Goal: Ask a question: Seek information or help from site administrators or community

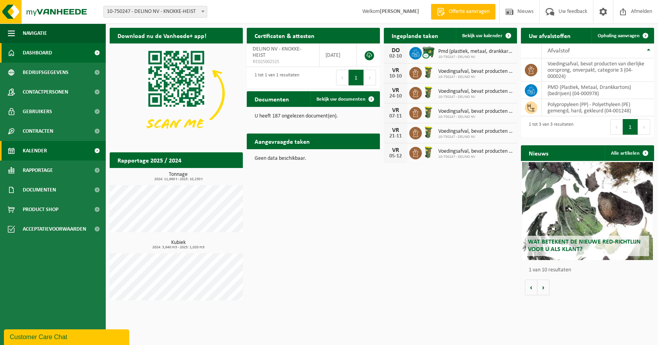
click at [24, 151] on span "Kalender" at bounding box center [35, 151] width 24 height 20
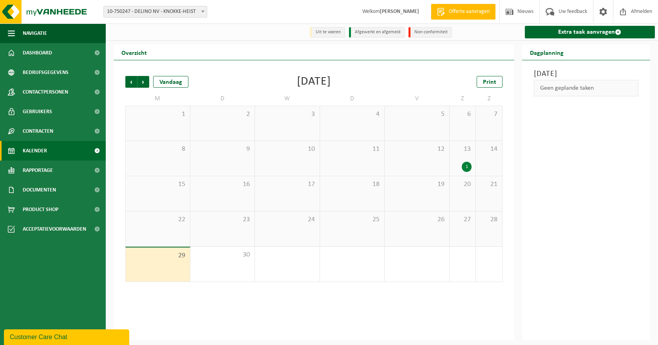
click at [464, 168] on div "1" at bounding box center [467, 167] width 10 height 10
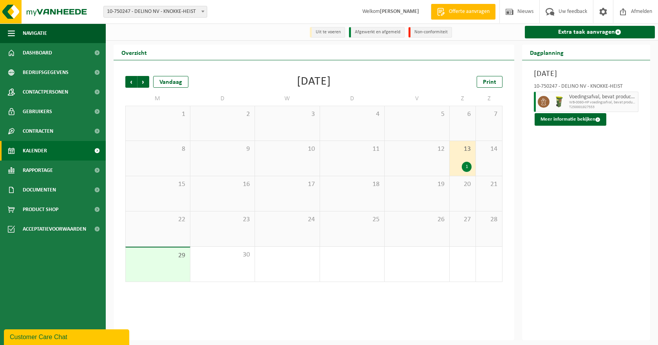
click at [435, 228] on div "26" at bounding box center [417, 228] width 65 height 35
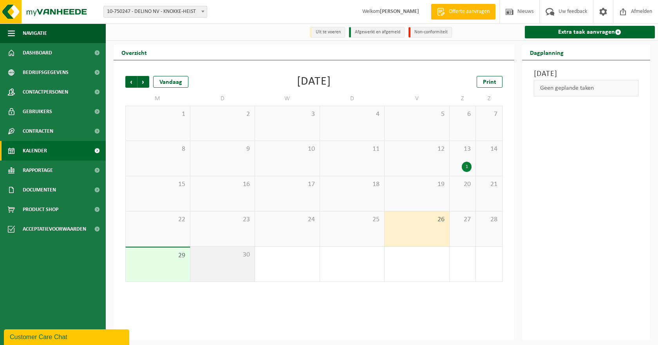
click at [199, 266] on div "30" at bounding box center [222, 264] width 65 height 35
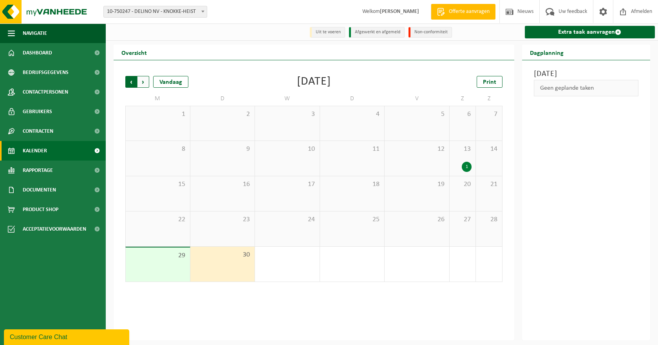
click at [143, 85] on span "Volgende" at bounding box center [143, 82] width 12 height 12
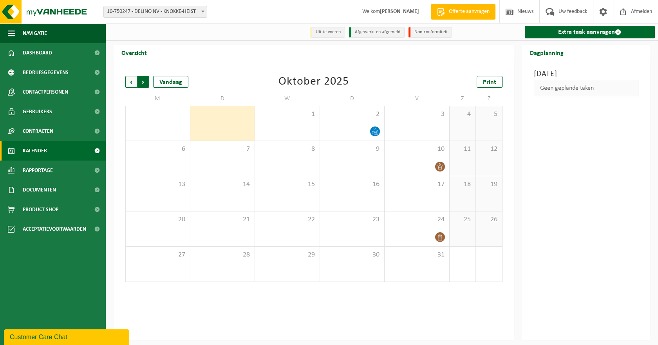
click at [134, 82] on span "Vorige" at bounding box center [131, 82] width 12 height 12
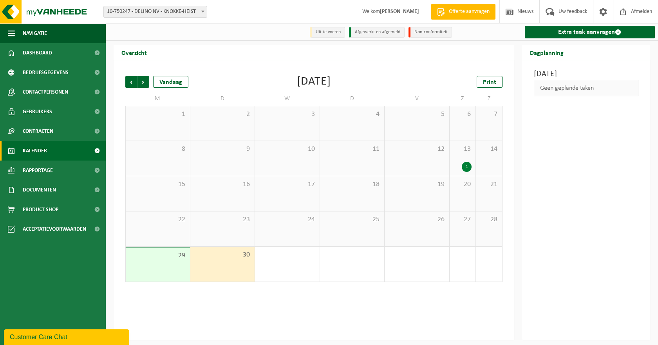
click at [421, 237] on div "26" at bounding box center [417, 228] width 65 height 35
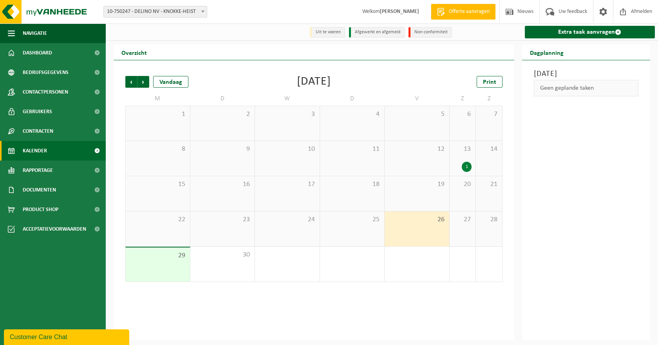
click at [463, 231] on div "27" at bounding box center [463, 228] width 26 height 35
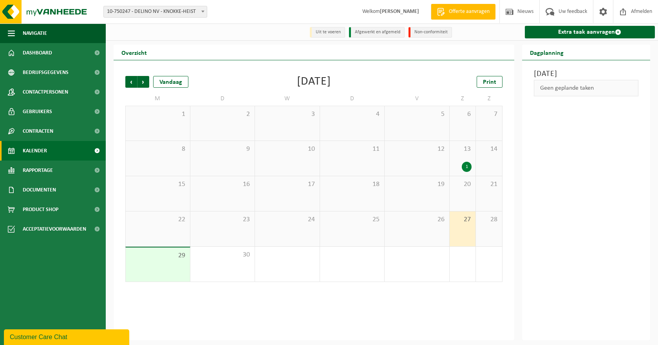
click at [432, 233] on div "26" at bounding box center [417, 228] width 65 height 35
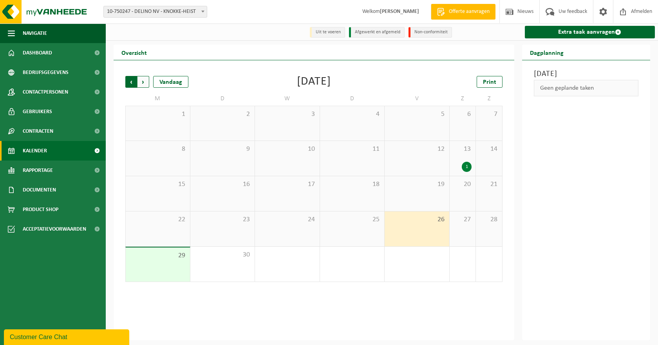
click at [146, 82] on span "Volgende" at bounding box center [143, 82] width 12 height 12
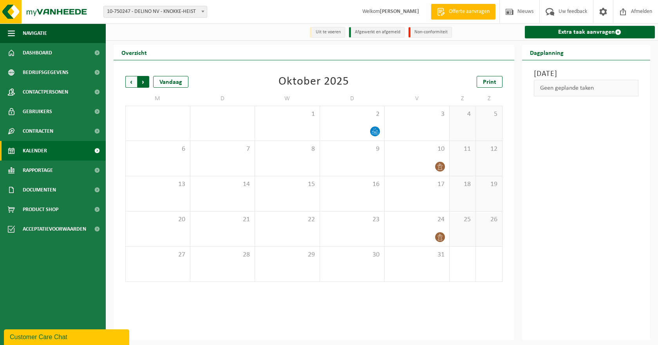
click at [131, 81] on span "Vorige" at bounding box center [131, 82] width 12 height 12
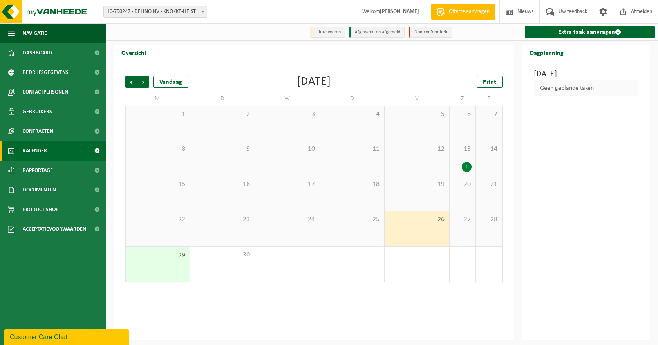
click at [417, 199] on div "19" at bounding box center [417, 193] width 65 height 35
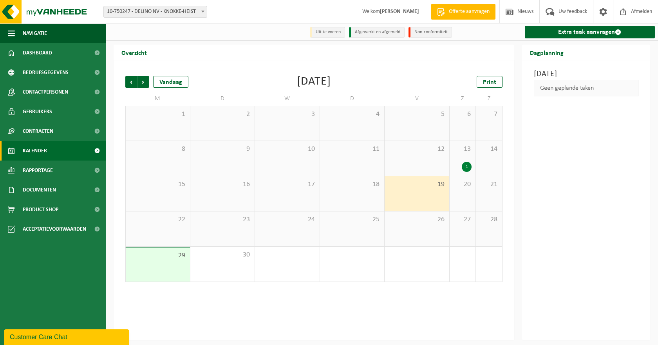
click at [421, 226] on div "26" at bounding box center [417, 228] width 65 height 35
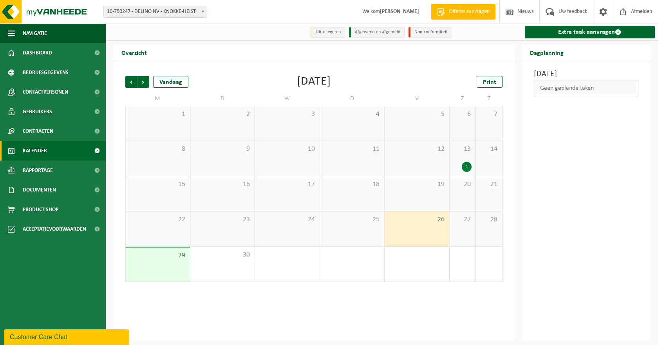
click at [468, 170] on div "1" at bounding box center [467, 167] width 10 height 10
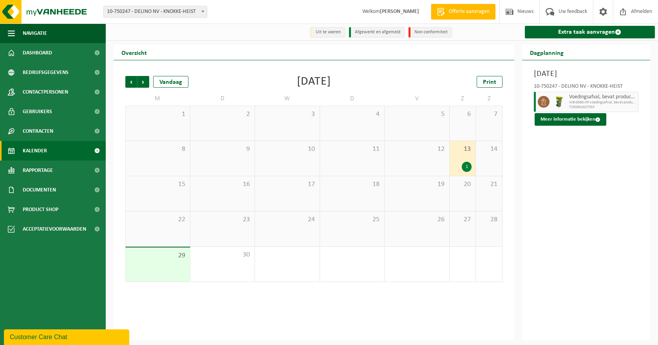
click at [429, 230] on div "26" at bounding box center [417, 228] width 65 height 35
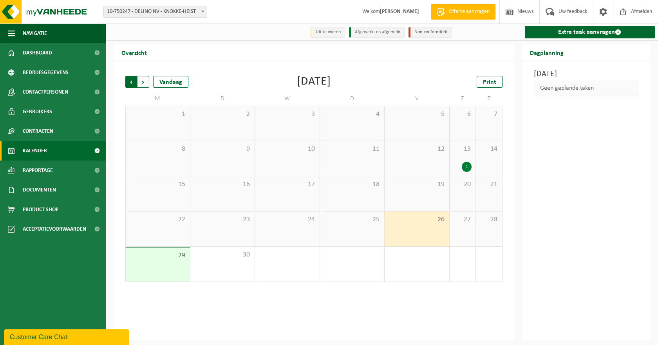
click at [143, 83] on span "Volgende" at bounding box center [143, 82] width 12 height 12
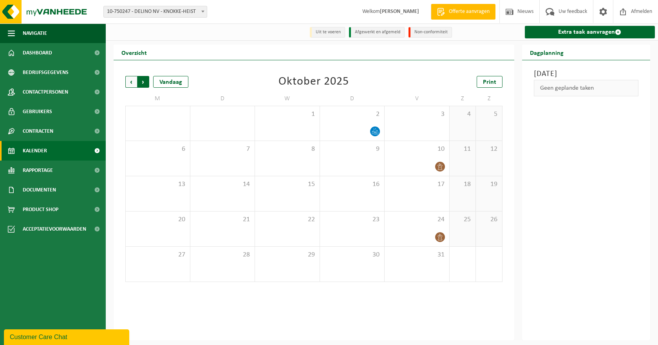
click at [134, 84] on span "Vorige" at bounding box center [131, 82] width 12 height 12
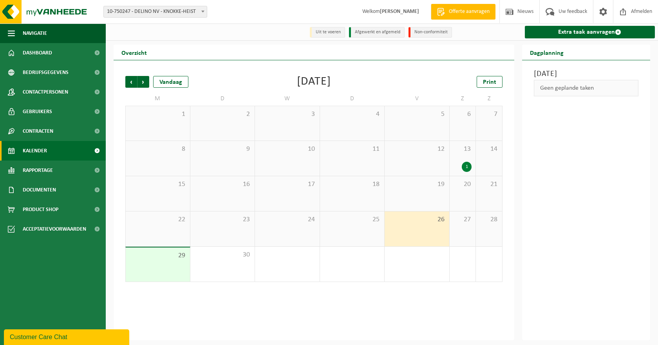
click at [36, 339] on div "Customer Care Chat" at bounding box center [67, 336] width 114 height 9
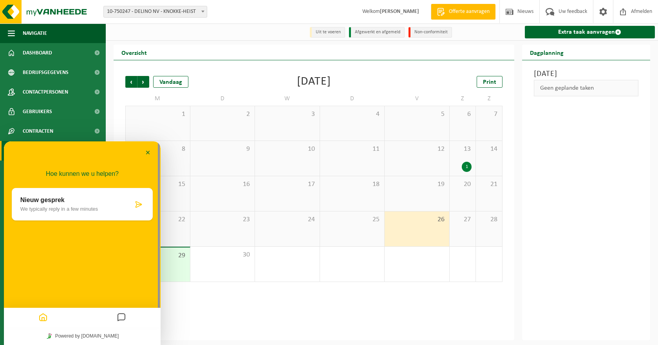
click at [68, 202] on p "Nieuw gesprek" at bounding box center [76, 200] width 113 height 7
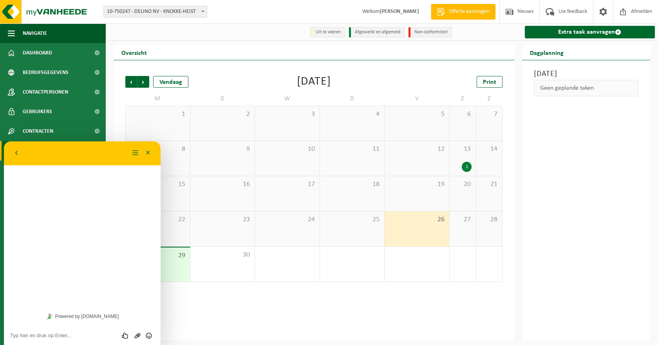
click at [28, 332] on textarea at bounding box center [82, 335] width 144 height 6
type textarea "beste, onze voedingsafvalcontainer is afgelopen vrijdag niet geledigd geweest"
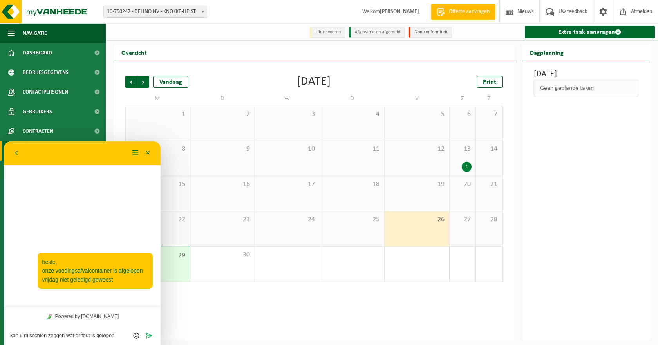
scroll to position [0, 0]
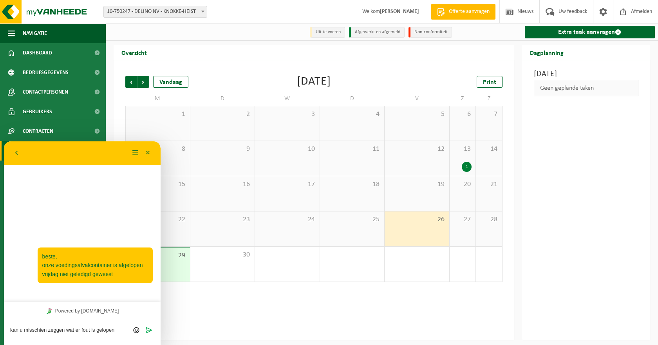
type textarea "kan u misschien zeggen wat er fout is gelopen"
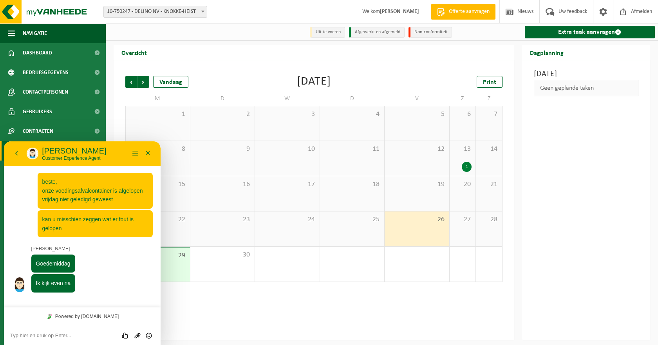
click at [66, 336] on textarea at bounding box center [82, 335] width 144 height 6
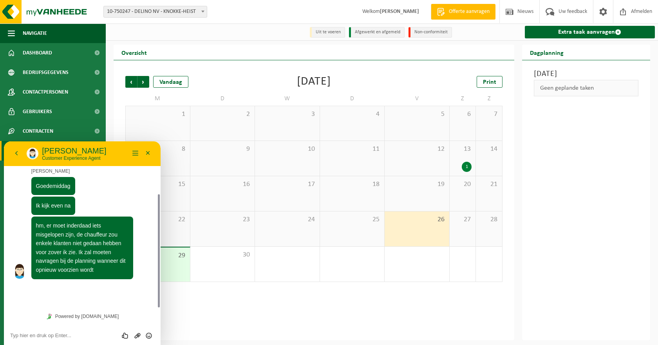
scroll to position [56, 0]
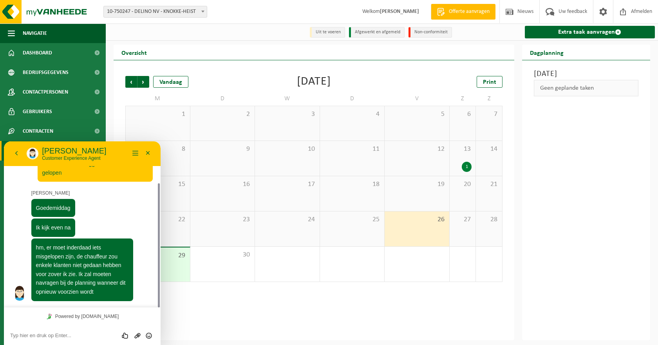
click at [58, 333] on textarea at bounding box center [82, 335] width 144 height 6
type textarea "geef je verder info via mail a.u.b."
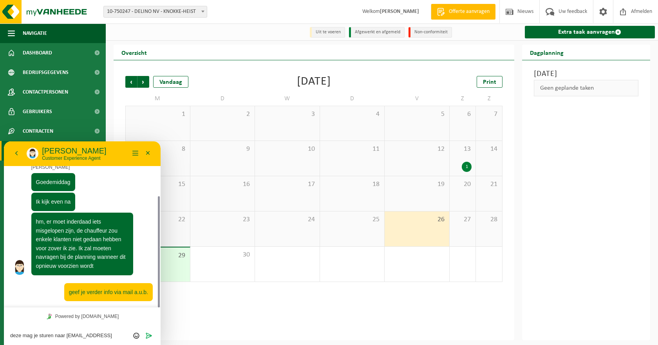
type textarea "deze mag je sturen naar administratie@delino.be"
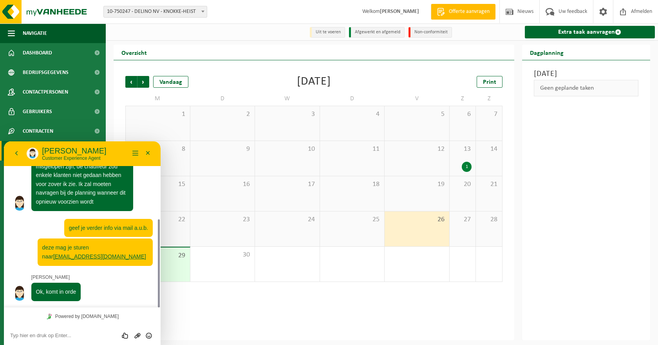
scroll to position [146, 0]
type textarea "dankjewel, fijne dag verder"
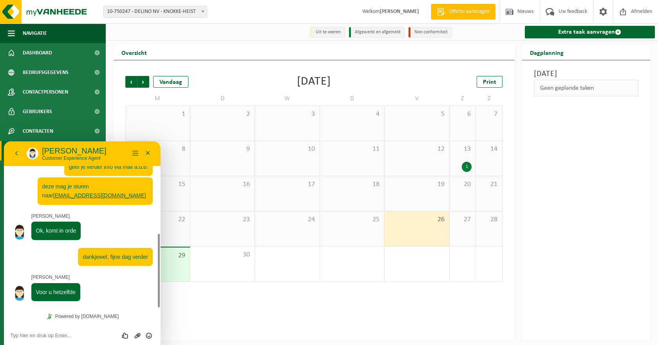
scroll to position [207, 0]
click at [62, 334] on textarea at bounding box center [82, 335] width 144 height 6
click at [150, 150] on button "Minimaliseer" at bounding box center [148, 154] width 13 height 12
